Goal: Task Accomplishment & Management: Complete application form

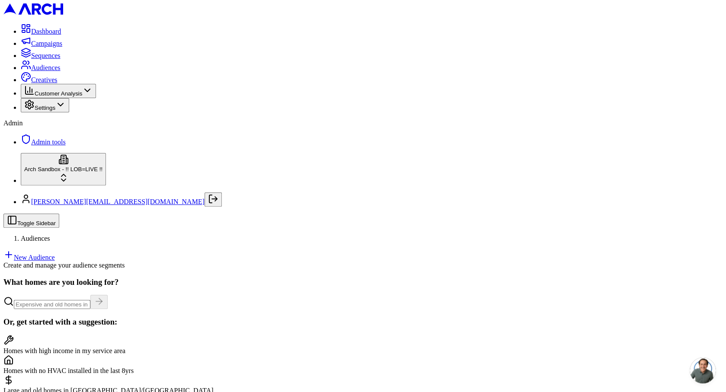
click at [55, 254] on link "New Audience" at bounding box center [28, 257] width 51 height 7
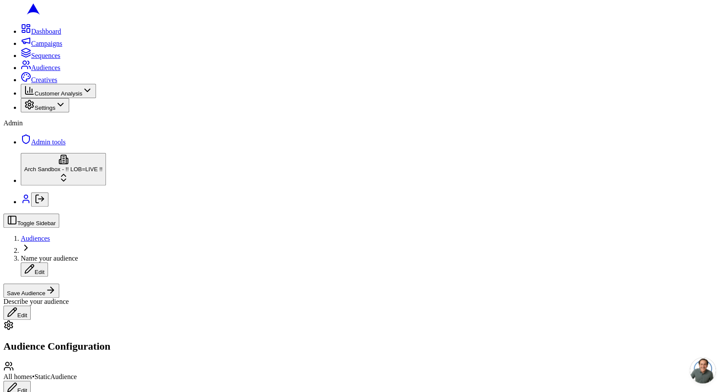
type input "94303"
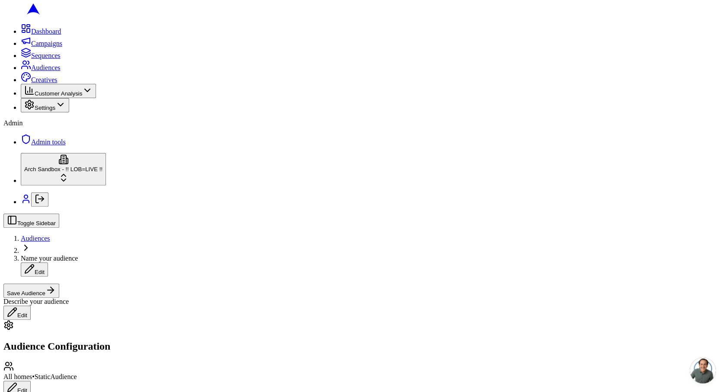
type input "98001"
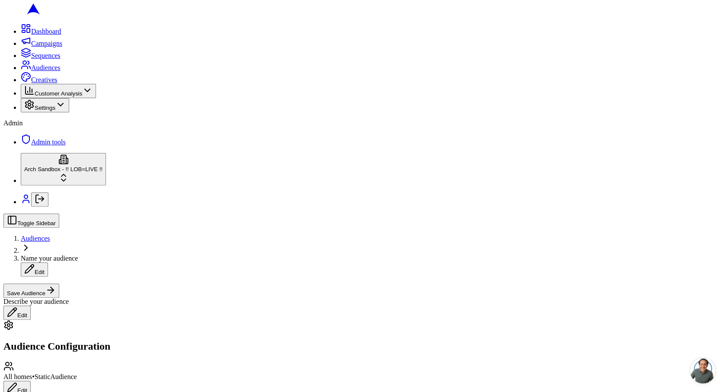
click at [86, 287] on div "Single Family" at bounding box center [85, 281] width 87 height 12
click at [82, 308] on div "Townhouse" at bounding box center [85, 302] width 87 height 12
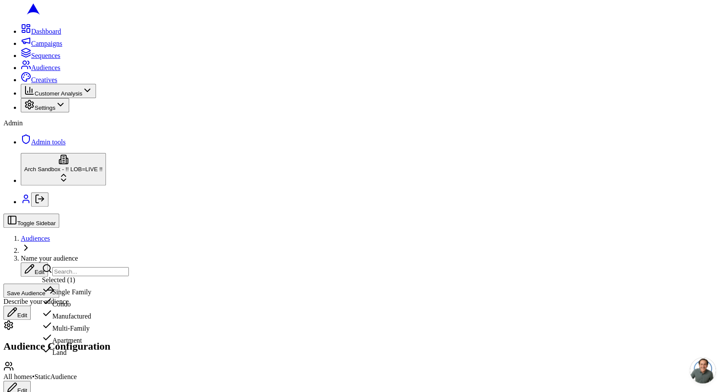
click at [99, 308] on div "Condo" at bounding box center [85, 302] width 87 height 12
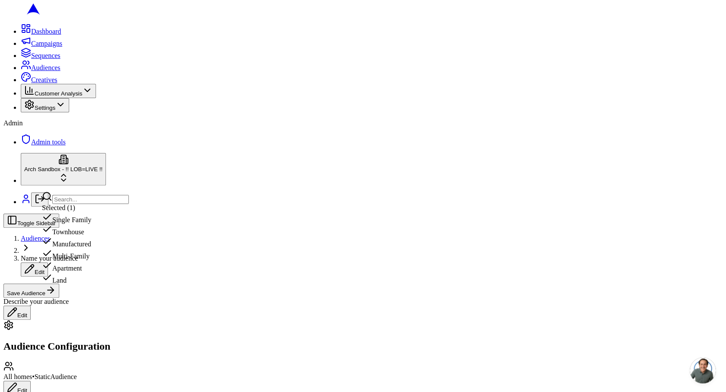
scroll to position [149, 0]
click at [78, 258] on div "Apartment" at bounding box center [85, 252] width 87 height 12
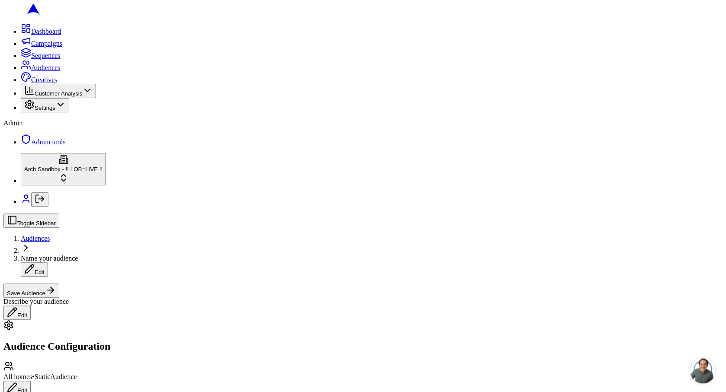
type input "3"
type input "4"
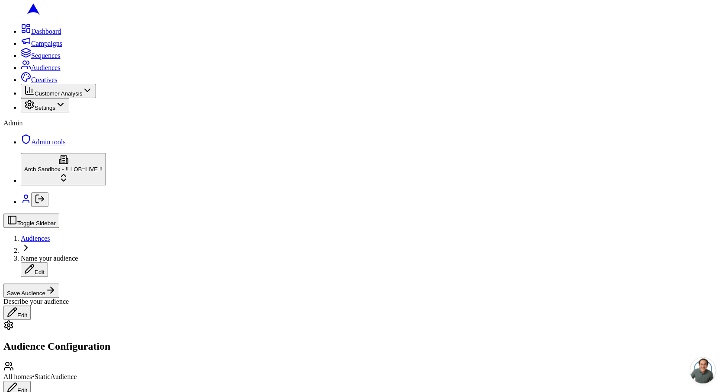
type input "2"
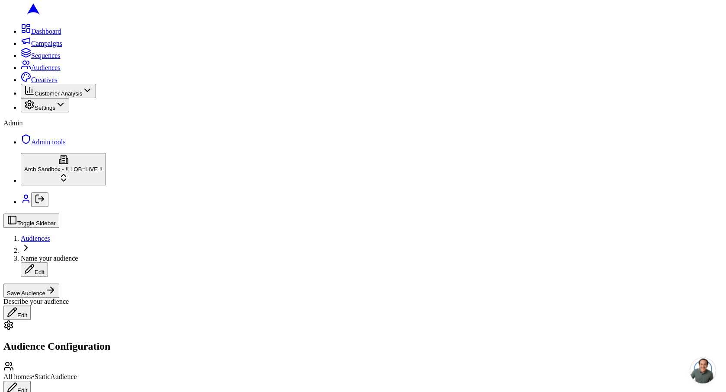
type input "10000"
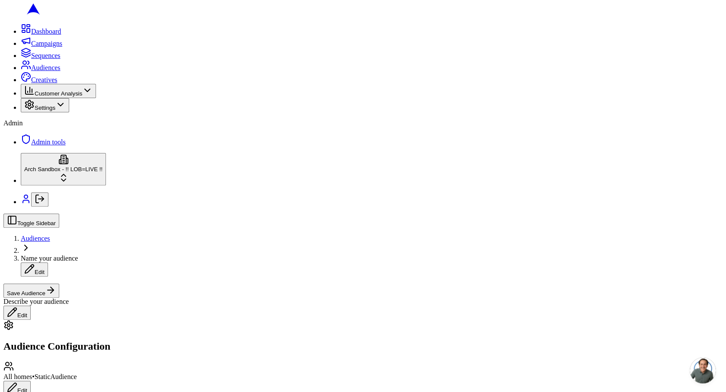
type input "799"
type input "7"
drag, startPoint x: 69, startPoint y: 234, endPoint x: 22, endPoint y: 232, distance: 46.7
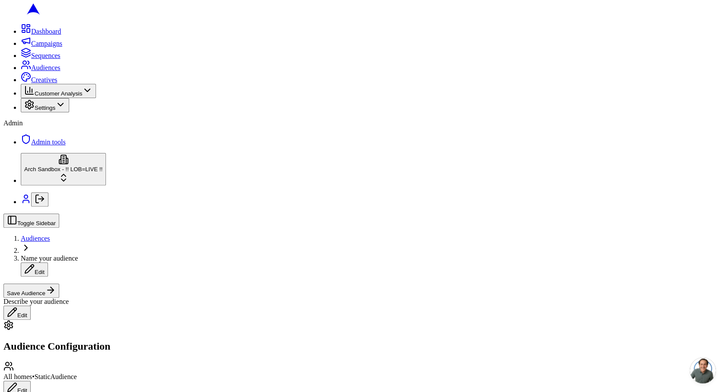
type input "2000"
drag, startPoint x: 148, startPoint y: 228, endPoint x: 48, endPoint y: 225, distance: 99.9
type input "5000"
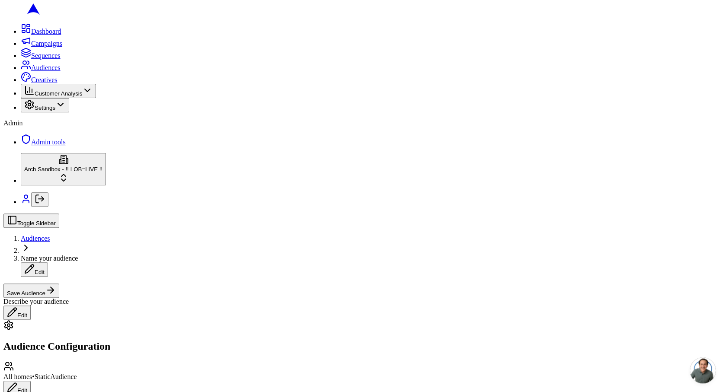
scroll to position [283, 0]
type input "10000"
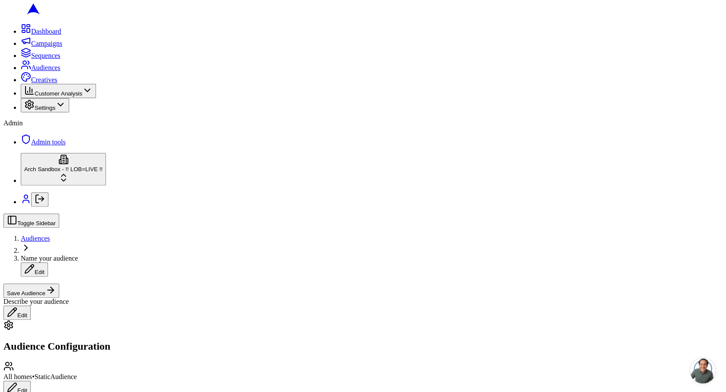
type input "11000"
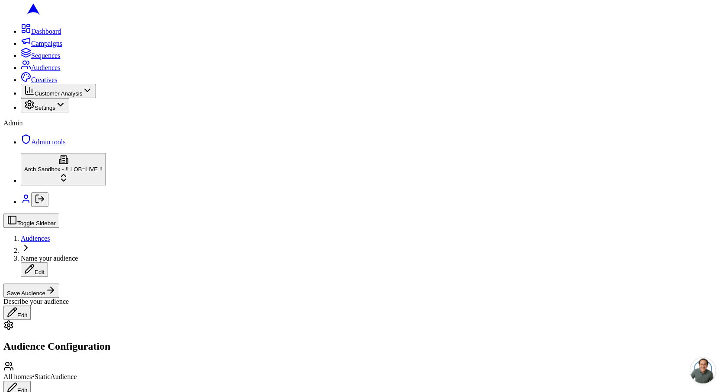
drag, startPoint x: 84, startPoint y: 226, endPoint x: 20, endPoint y: 224, distance: 64.0
type input "15000"
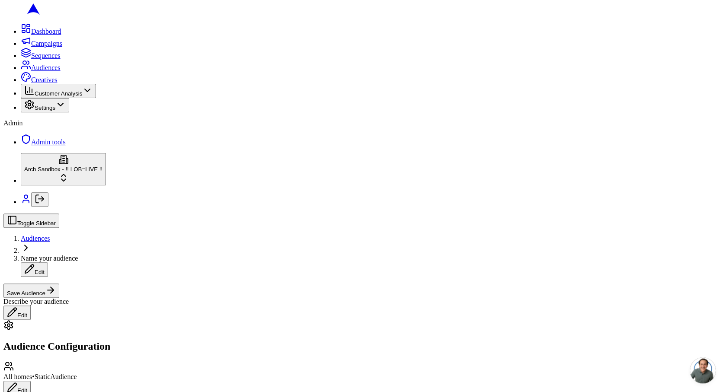
drag, startPoint x: 71, startPoint y: 166, endPoint x: -9, endPoint y: 165, distance: 80.0
drag, startPoint x: 74, startPoint y: 167, endPoint x: -10, endPoint y: 154, distance: 84.5
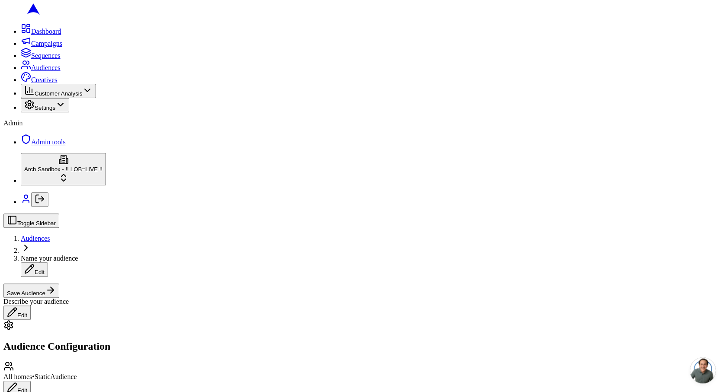
type input "2000"
drag, startPoint x: 70, startPoint y: 225, endPoint x: 4, endPoint y: 216, distance: 66.8
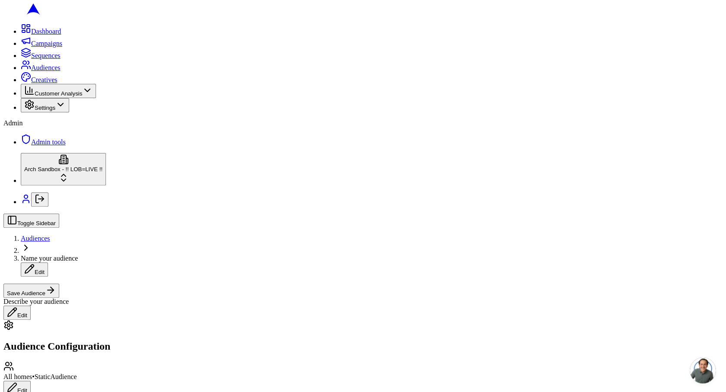
type input "12000"
drag, startPoint x: 123, startPoint y: 224, endPoint x: 161, endPoint y: 222, distance: 38.1
type input "13000"
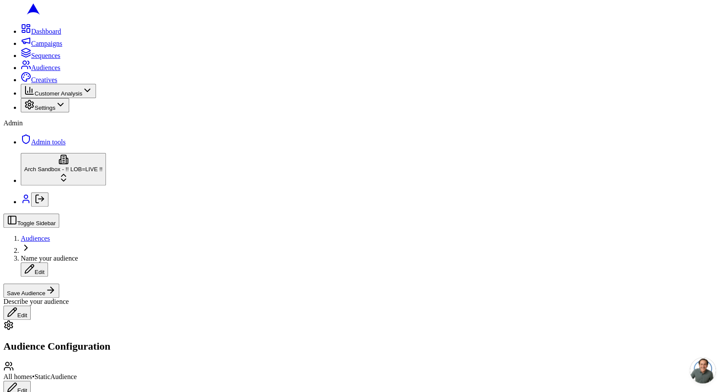
type input "1950"
drag, startPoint x: 152, startPoint y: 283, endPoint x: 100, endPoint y: 279, distance: 52.0
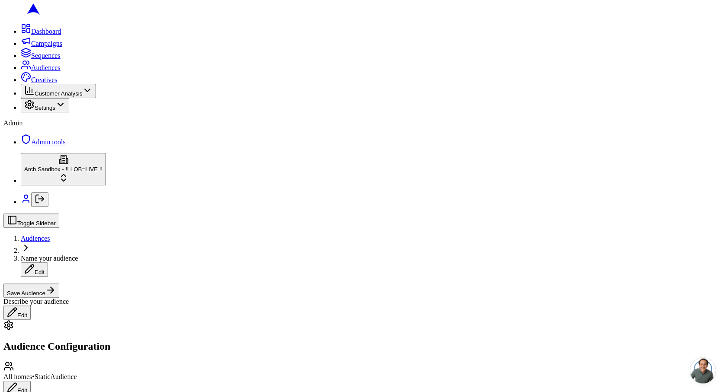
type input "1965"
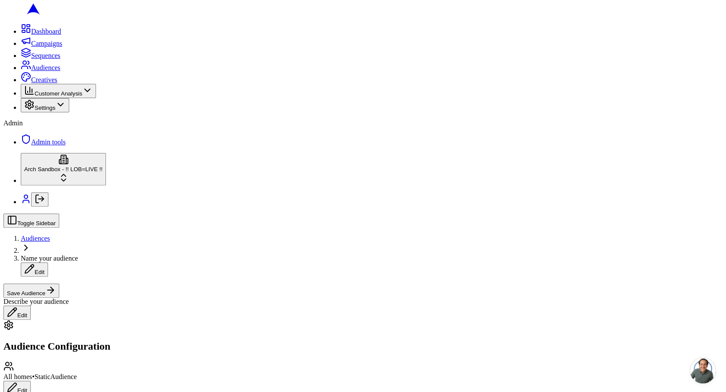
type input "0"
drag, startPoint x: 72, startPoint y: 185, endPoint x: 42, endPoint y: 180, distance: 30.3
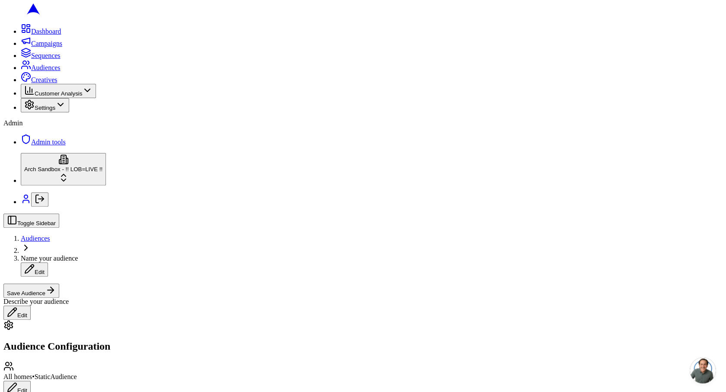
drag, startPoint x: 45, startPoint y: 188, endPoint x: 31, endPoint y: 187, distance: 14.7
drag, startPoint x: 133, startPoint y: 186, endPoint x: 82, endPoint y: 181, distance: 51.2
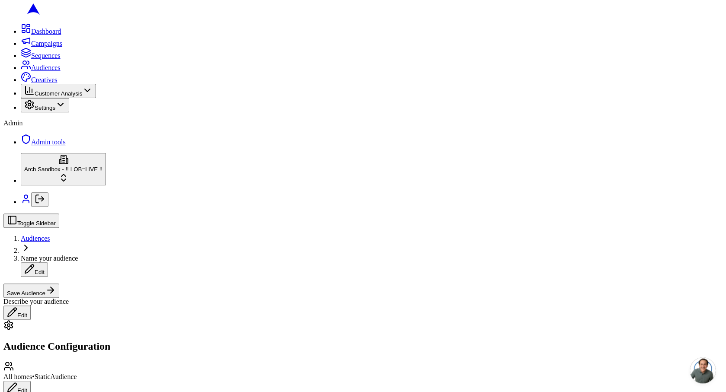
drag, startPoint x: 149, startPoint y: 184, endPoint x: 45, endPoint y: 165, distance: 105.5
type input "1000000"
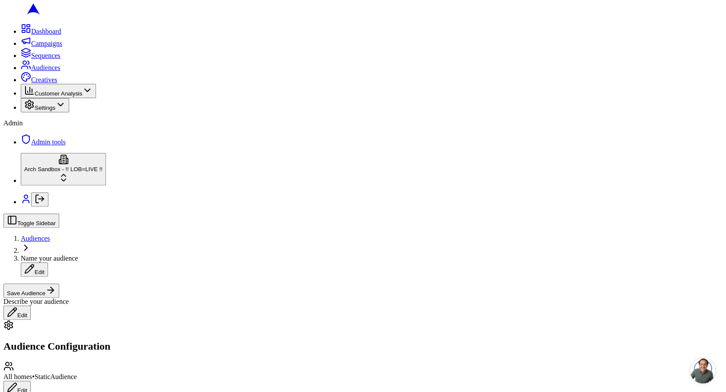
type input "1"
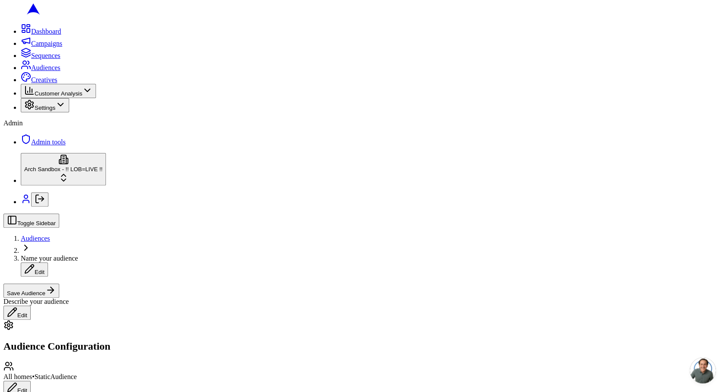
type input "5"
drag, startPoint x: 58, startPoint y: 212, endPoint x: 22, endPoint y: 209, distance: 36.5
type input "3"
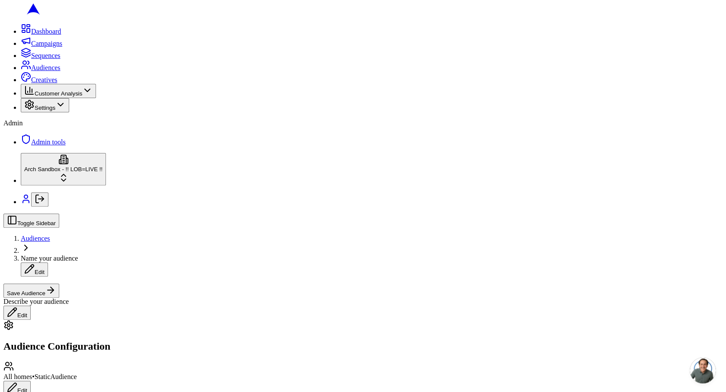
click at [80, 262] on div "65+" at bounding box center [85, 256] width 87 height 12
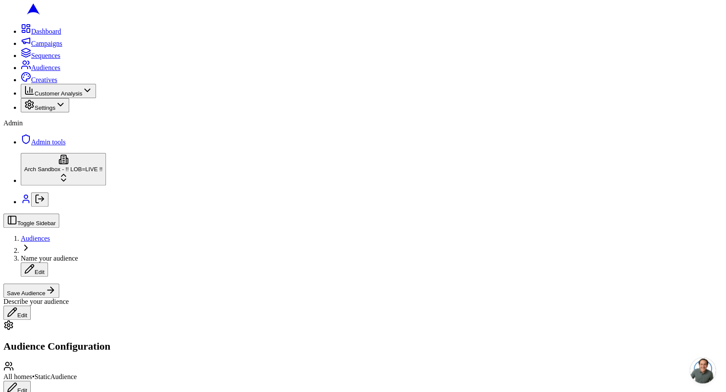
scroll to position [0, 0]
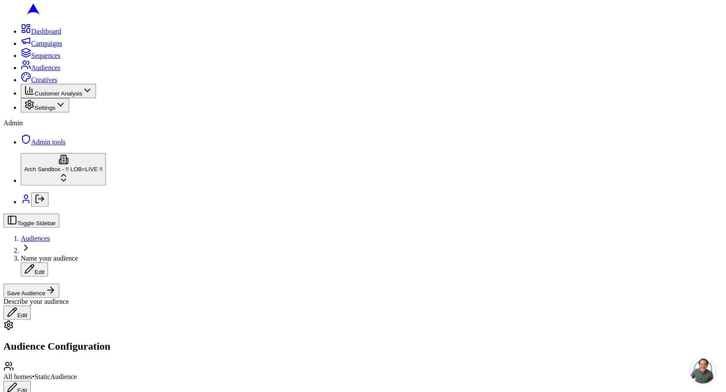
scroll to position [288, 0]
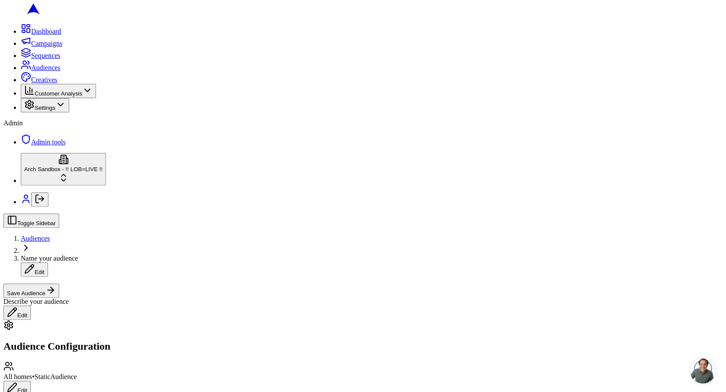
type input "2000"
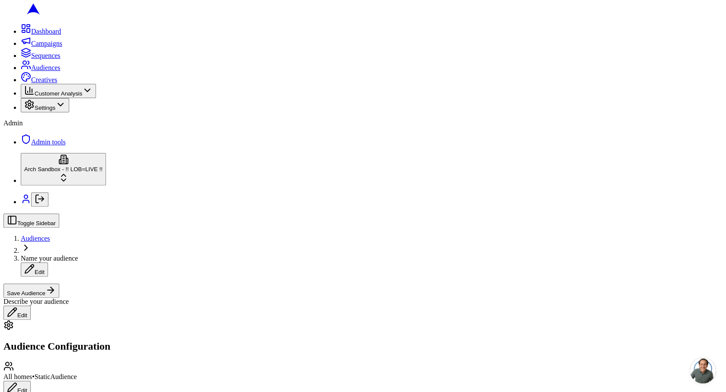
type input "98002"
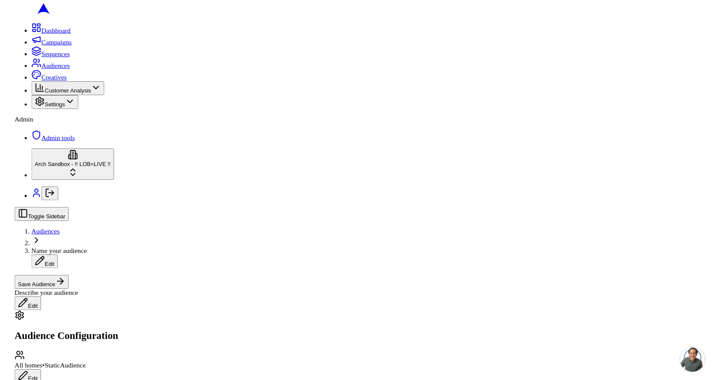
scroll to position [76, 0]
